Goal: Information Seeking & Learning: Learn about a topic

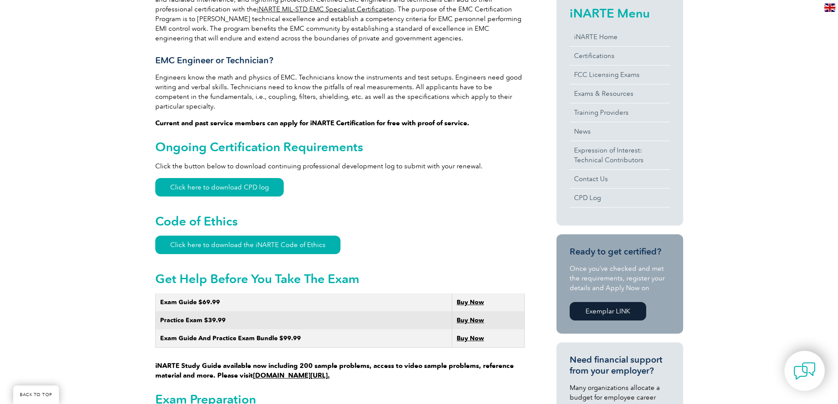
scroll to position [264, 0]
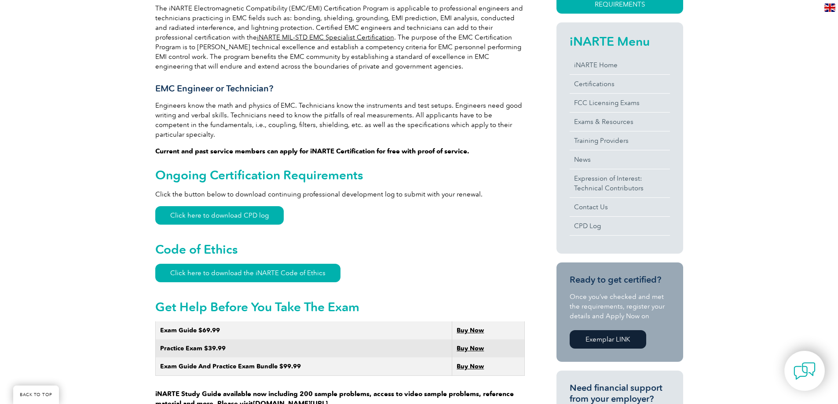
click at [476, 242] on h2 "Code of Ethics" at bounding box center [339, 249] width 369 height 14
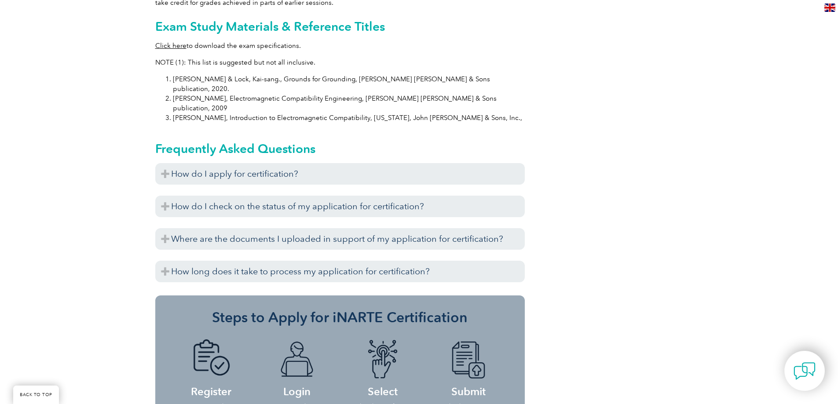
scroll to position [879, 0]
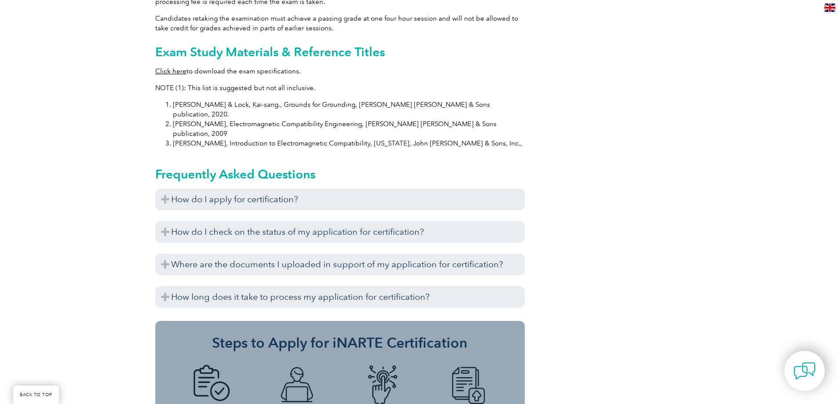
click at [179, 67] on link "Click here" at bounding box center [170, 71] width 31 height 8
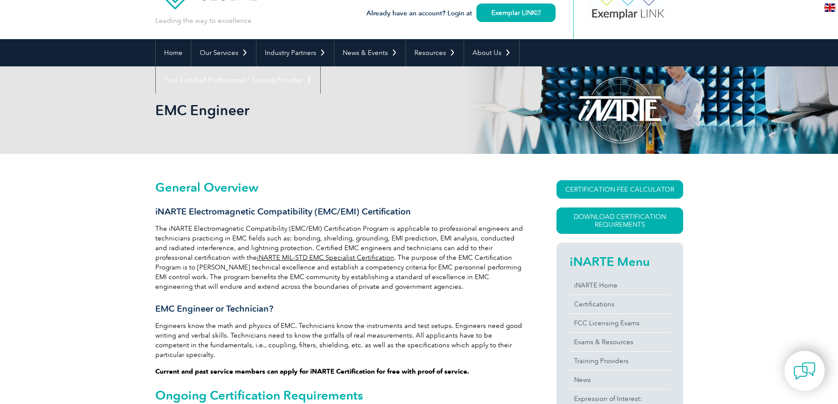
scroll to position [44, 0]
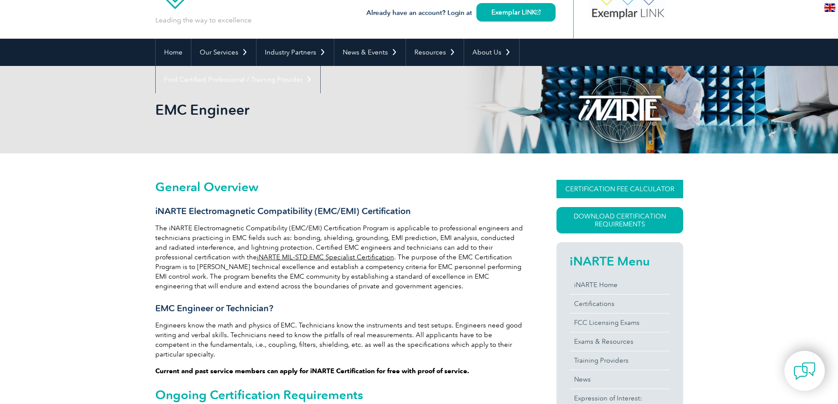
click at [600, 188] on link "CERTIFICATION FEE CALCULATOR" at bounding box center [619, 189] width 127 height 18
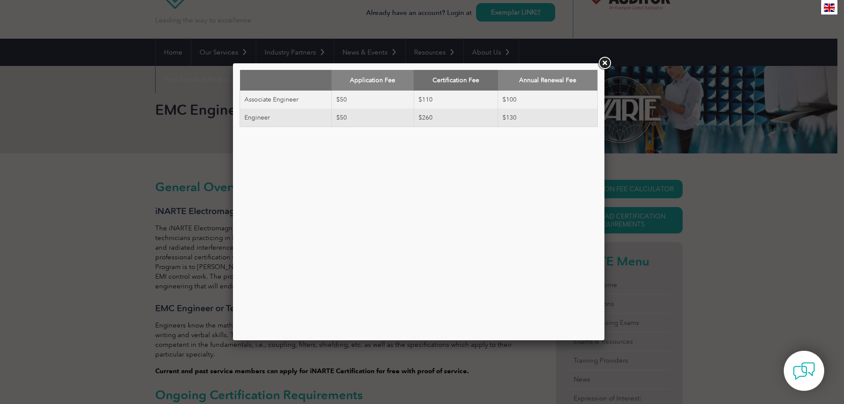
click at [607, 62] on link at bounding box center [605, 63] width 16 height 16
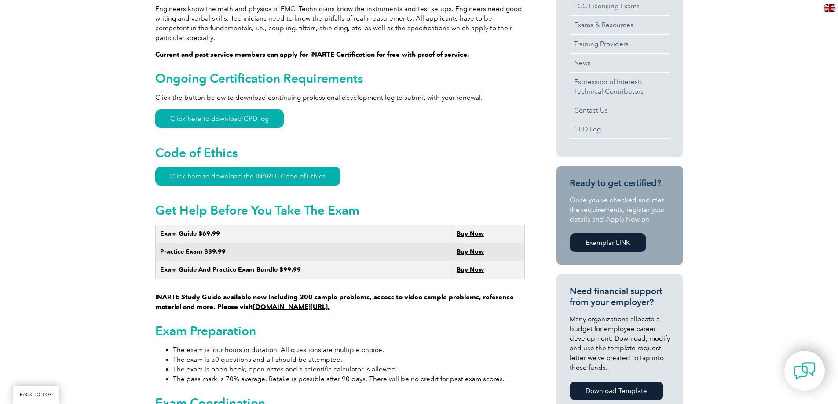
scroll to position [396, 0]
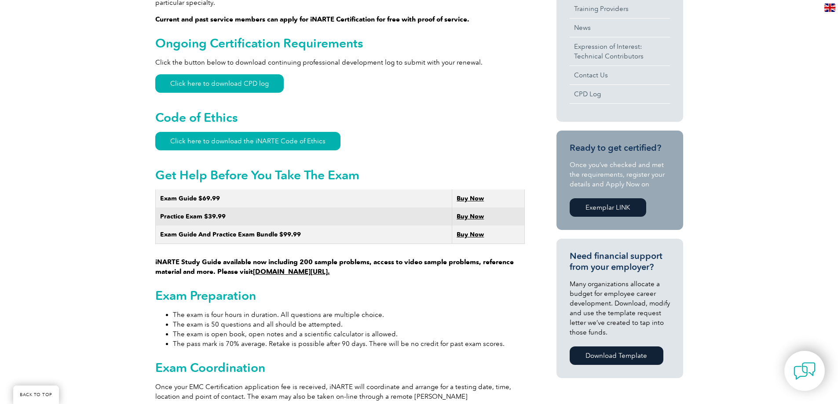
click at [320, 268] on link "[DOMAIN_NAME][URL]." at bounding box center [291, 272] width 77 height 8
